Goal: Task Accomplishment & Management: Manage account settings

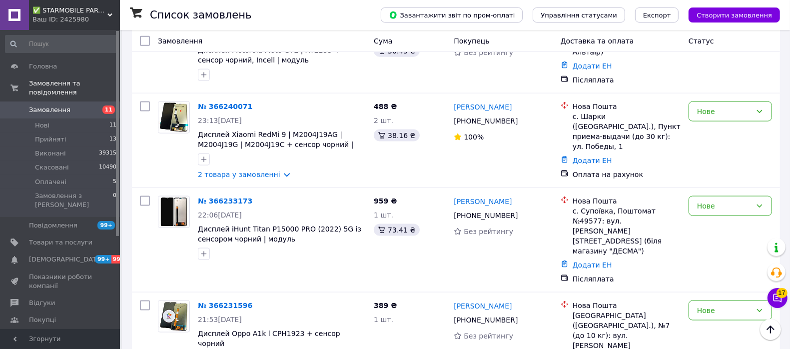
scroll to position [1249, 0]
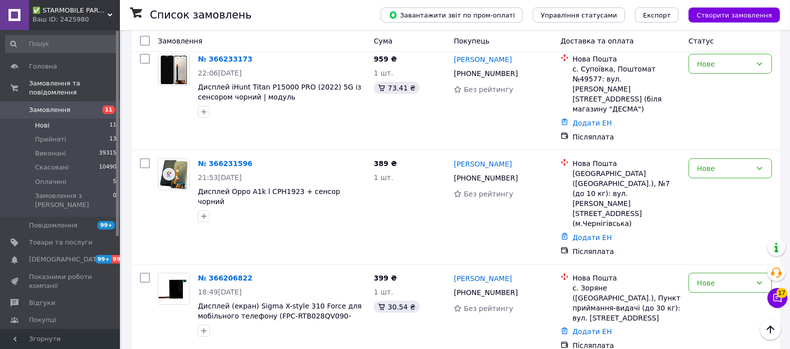
click at [39, 121] on span "Нові" at bounding box center [42, 125] width 14 height 9
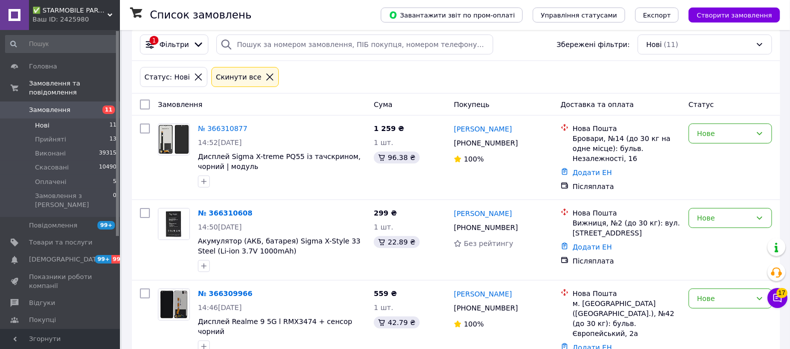
scroll to position [375, 0]
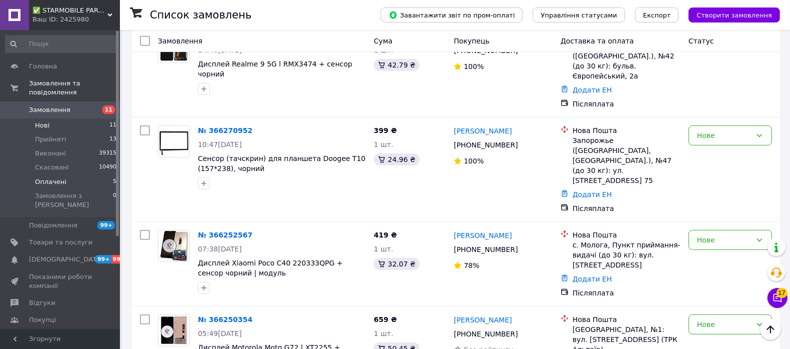
click at [38, 177] on span "Оплачені" at bounding box center [50, 181] width 31 height 9
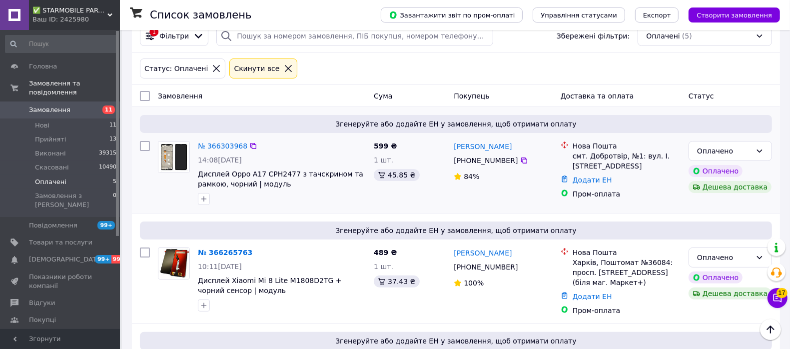
scroll to position [125, 0]
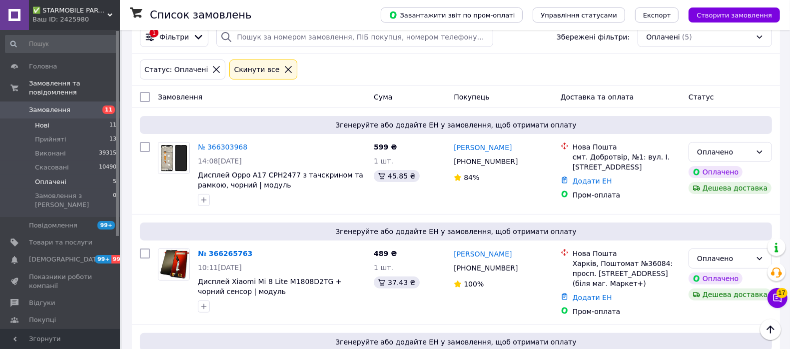
click at [44, 121] on span "Нові" at bounding box center [42, 125] width 14 height 9
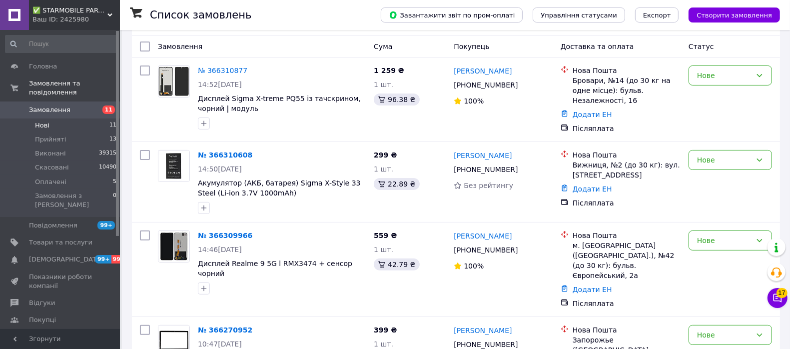
scroll to position [187, 0]
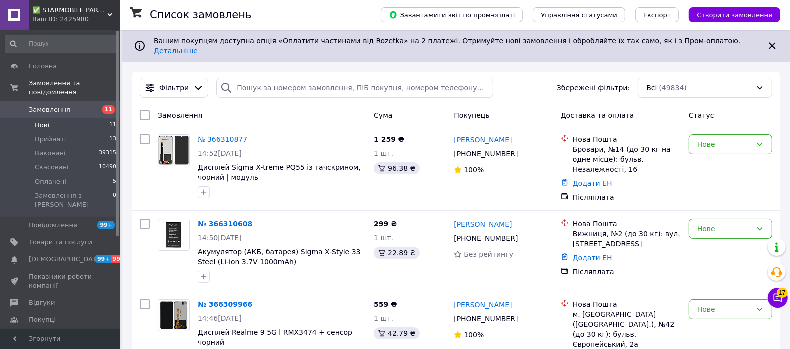
click at [42, 121] on span "Нові" at bounding box center [42, 125] width 14 height 9
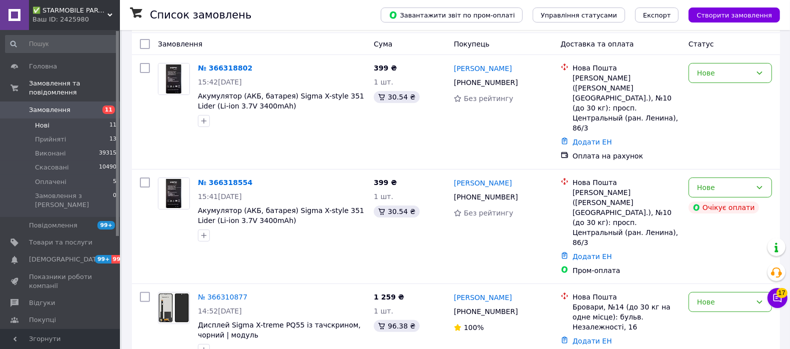
scroll to position [125, 0]
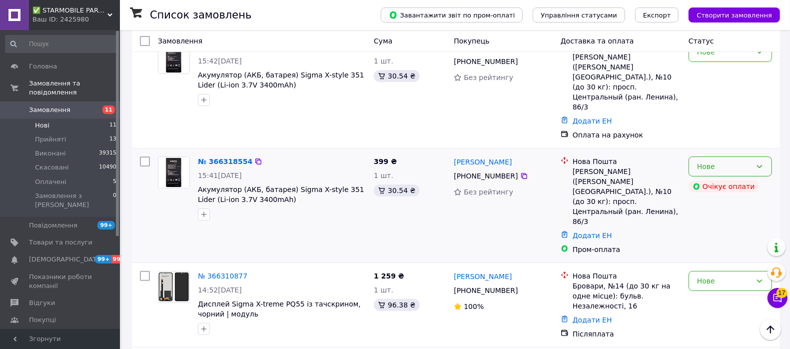
click at [760, 162] on icon at bounding box center [759, 166] width 8 height 8
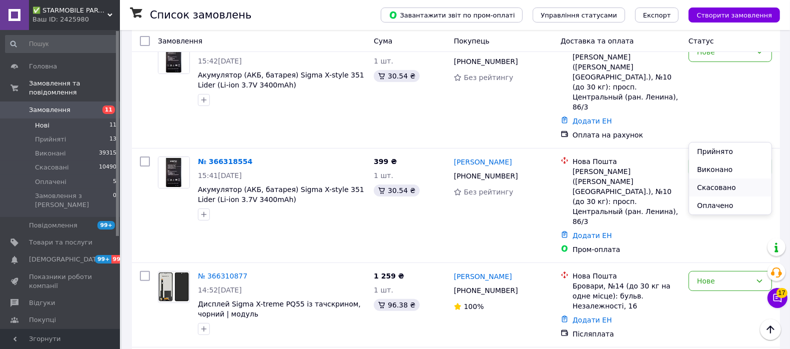
click at [717, 185] on li "Скасовано" at bounding box center [730, 187] width 82 height 18
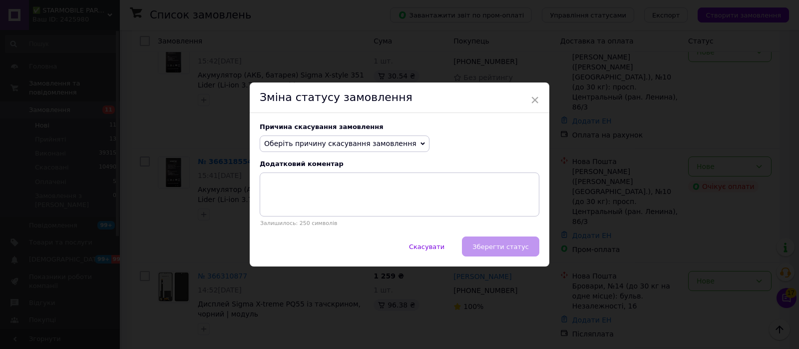
click at [326, 142] on span "Оберіть причину скасування замовлення" at bounding box center [340, 143] width 152 height 8
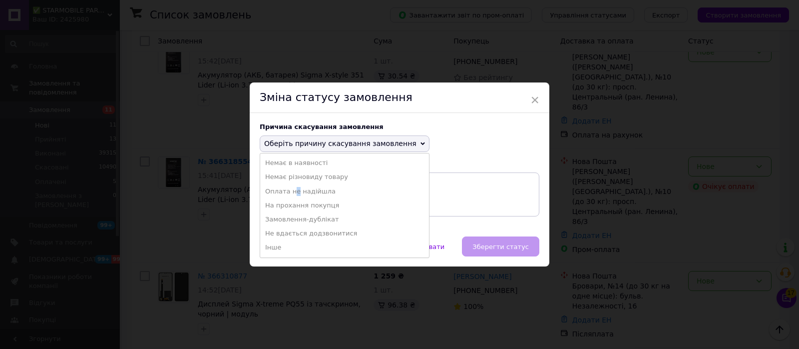
click at [293, 189] on li "Оплата не надійшла" at bounding box center [344, 191] width 169 height 14
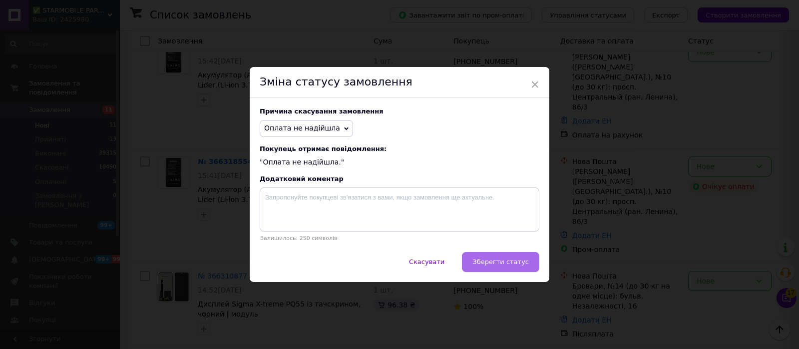
click at [521, 260] on span "Зберегти статус" at bounding box center [500, 261] width 56 height 7
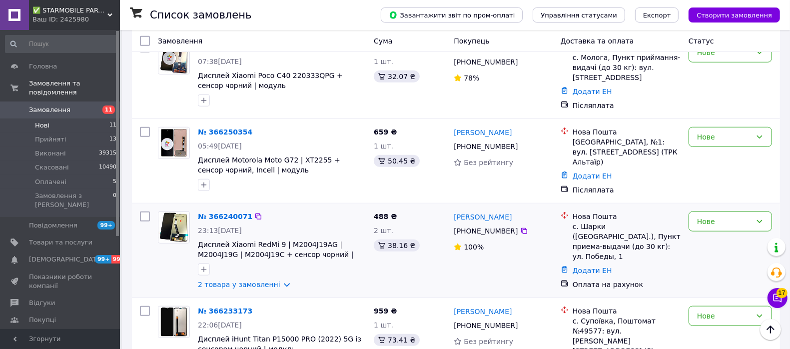
scroll to position [934, 0]
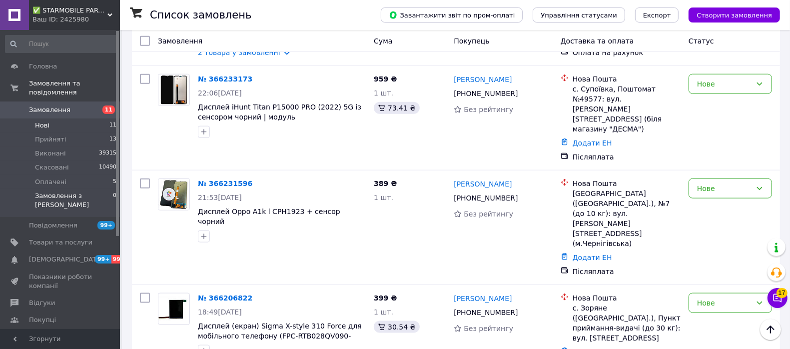
click at [40, 191] on span "Замовлення з [PERSON_NAME]" at bounding box center [74, 200] width 78 height 18
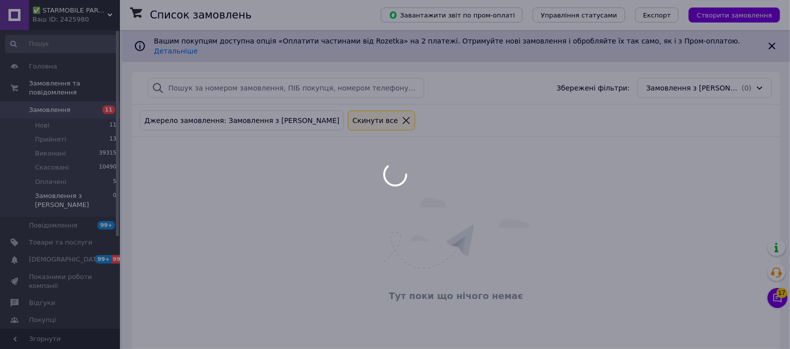
click at [40, 175] on div at bounding box center [395, 174] width 790 height 349
